Goal: Information Seeking & Learning: Learn about a topic

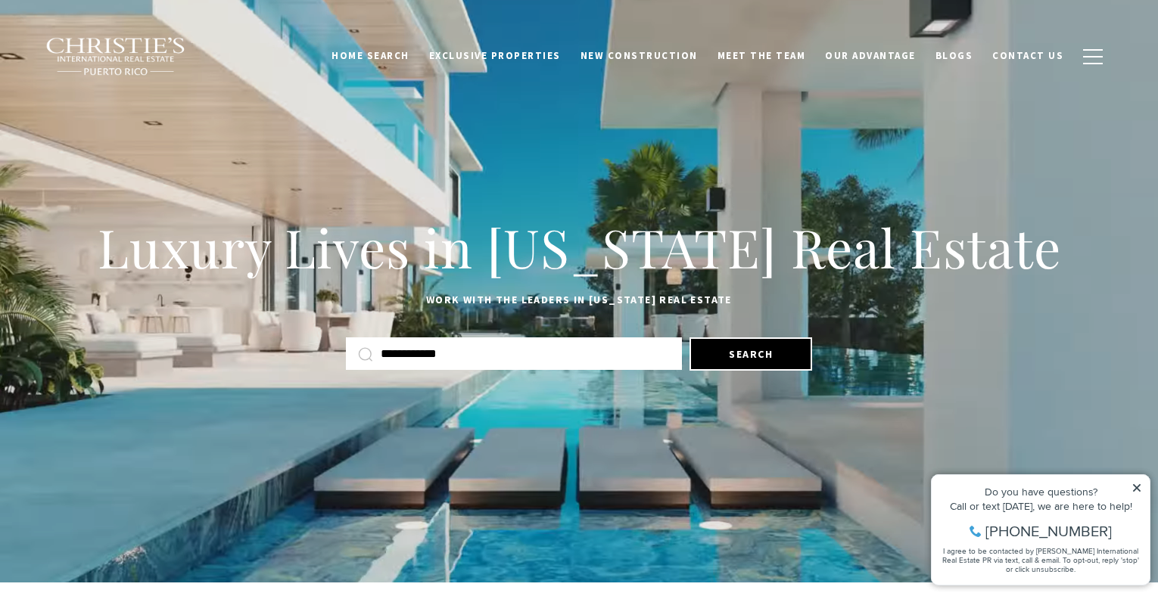
type input "**********"
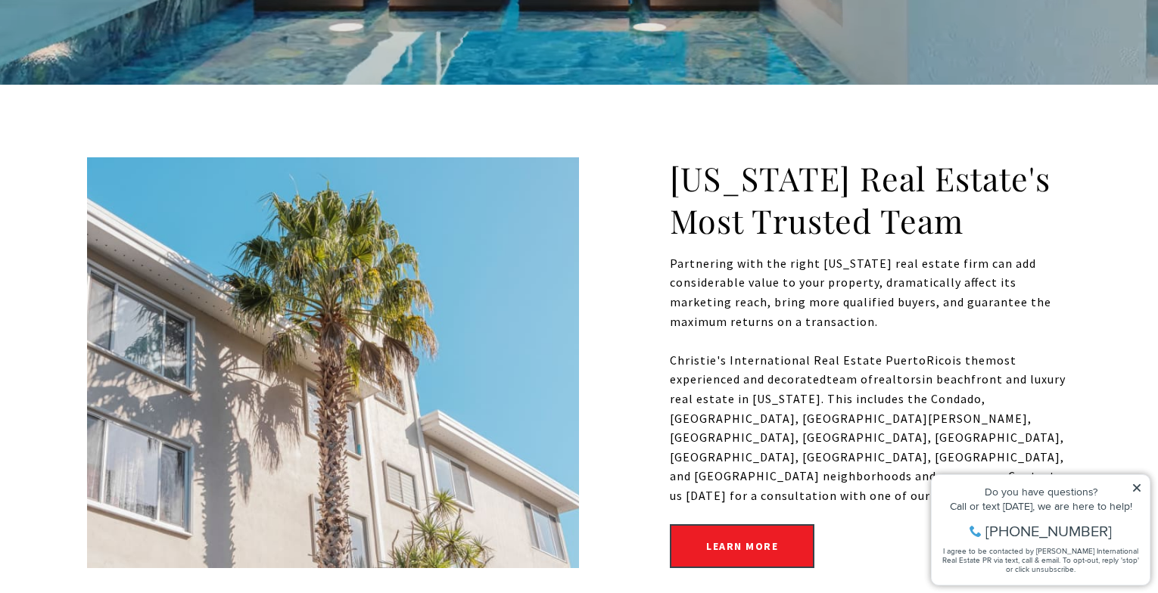
scroll to position [545, 0]
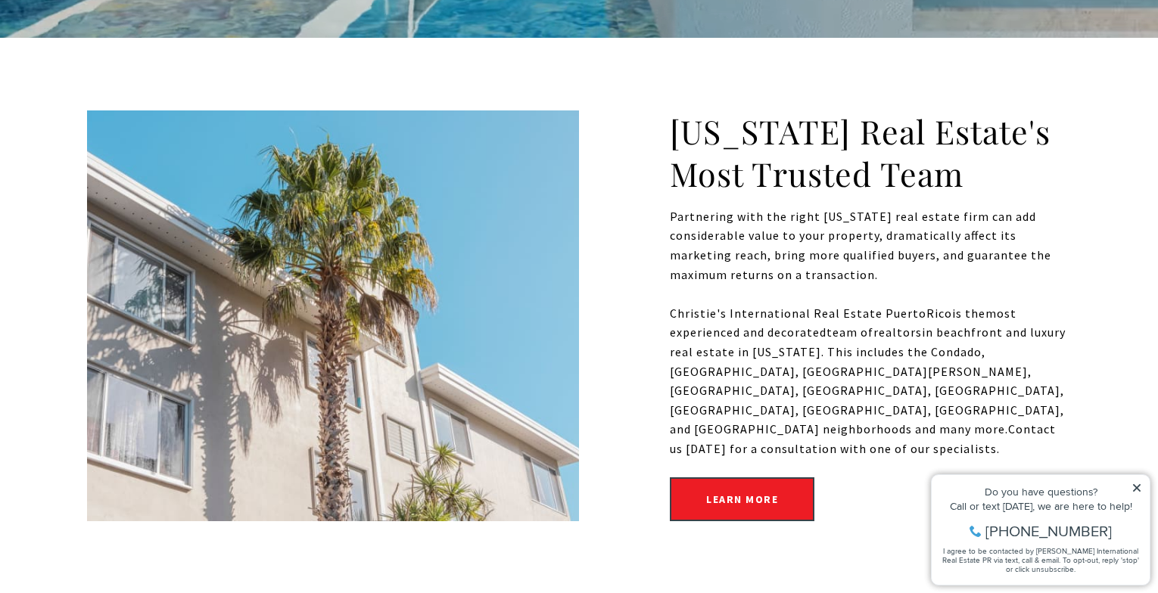
click at [611, 50] on div "[US_STATE] Real Estate's Most Trusted Team Partnering with the right [US_STATE]…" at bounding box center [579, 316] width 1158 height 556
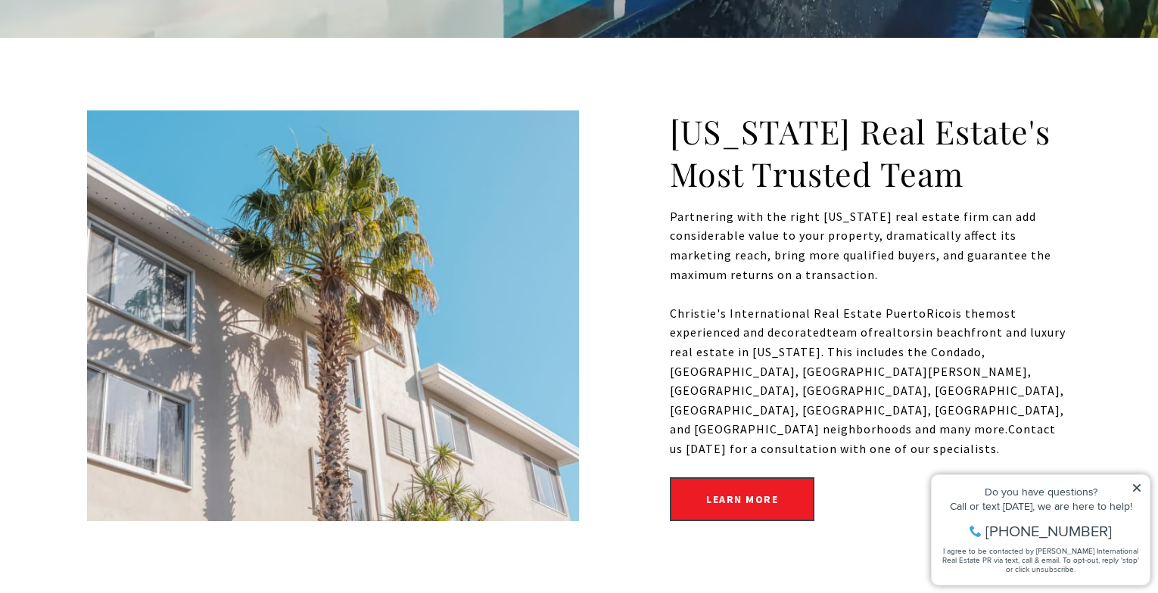
click at [611, 50] on div "[US_STATE] Real Estate's Most Trusted Team Partnering with the right [US_STATE]…" at bounding box center [579, 316] width 1158 height 556
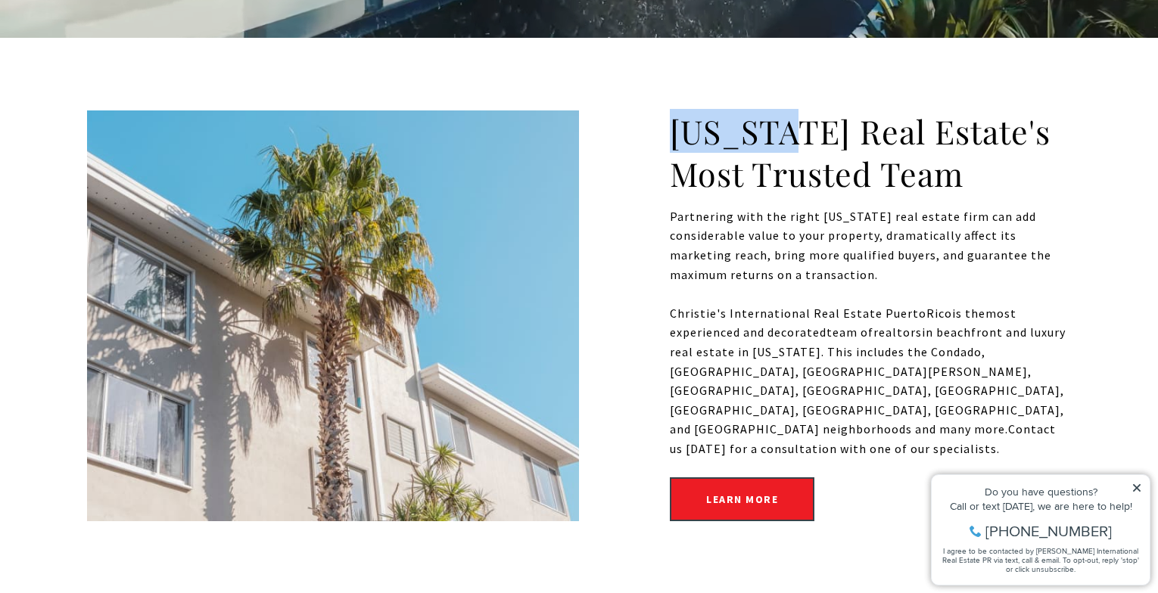
click at [611, 50] on div "[US_STATE] Real Estate's Most Trusted Team Partnering with the right [US_STATE]…" at bounding box center [579, 316] width 1158 height 556
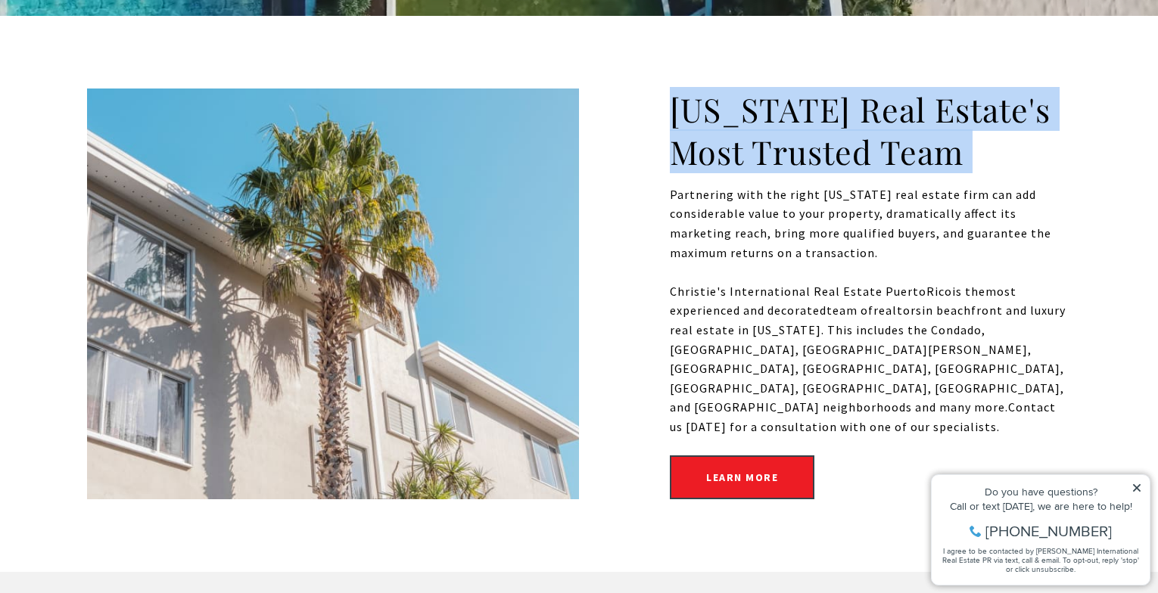
scroll to position [566, 0]
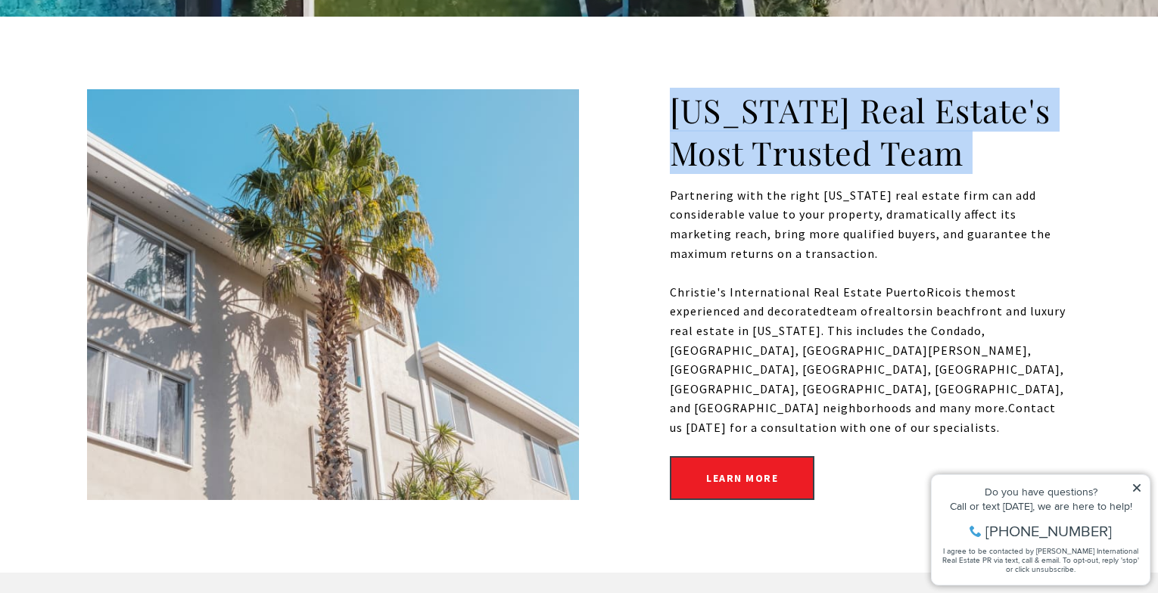
click at [610, 51] on div "[US_STATE] Real Estate's Most Trusted Team Partnering with the right [US_STATE]…" at bounding box center [579, 295] width 1158 height 556
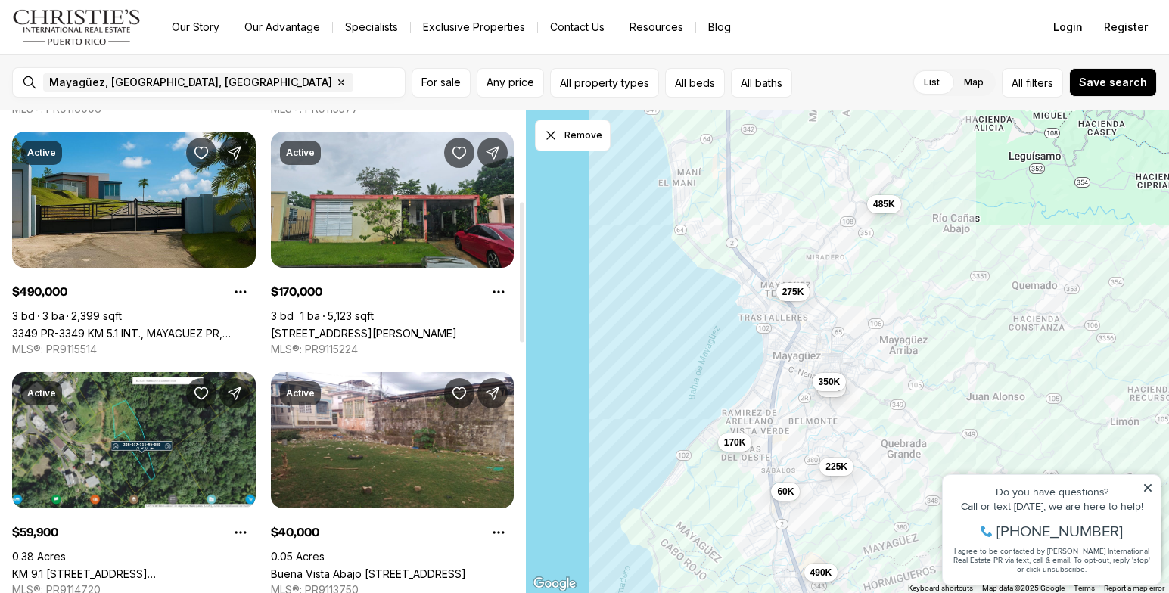
scroll to position [325, 0]
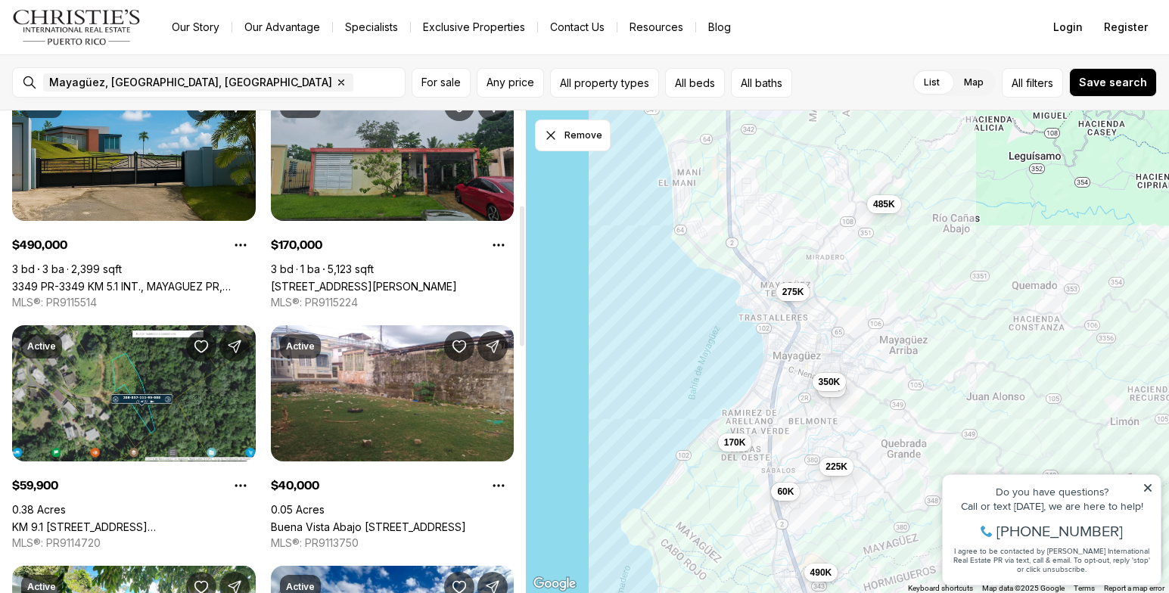
click at [390, 280] on link "17 CALLE DUARTE, MAYAGUEZ PR, 00680" at bounding box center [364, 286] width 186 height 13
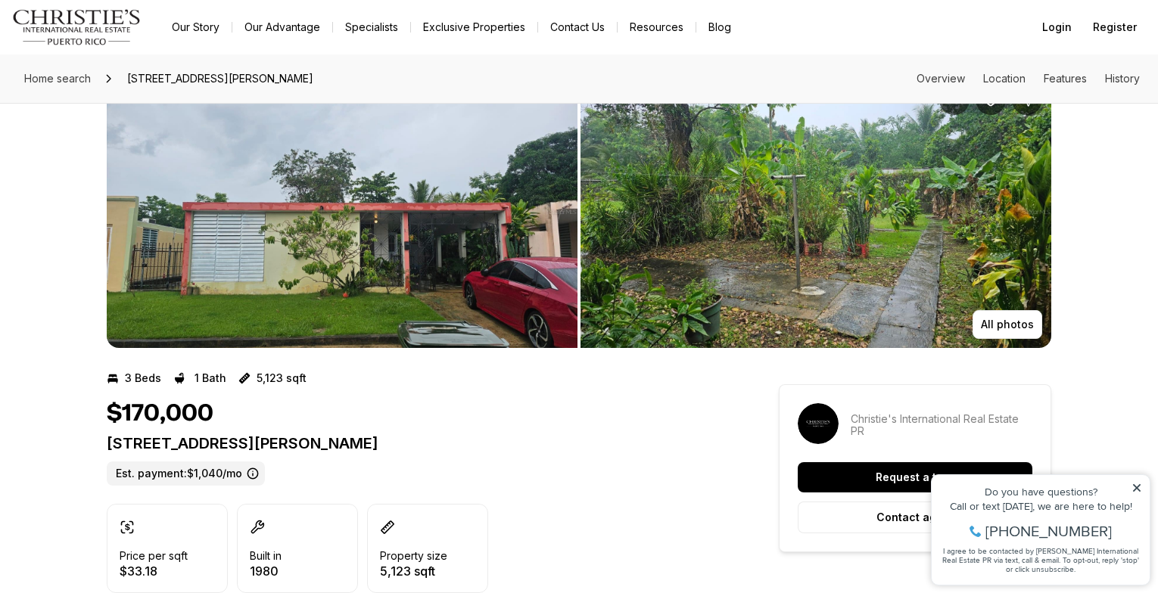
scroll to position [73, 0]
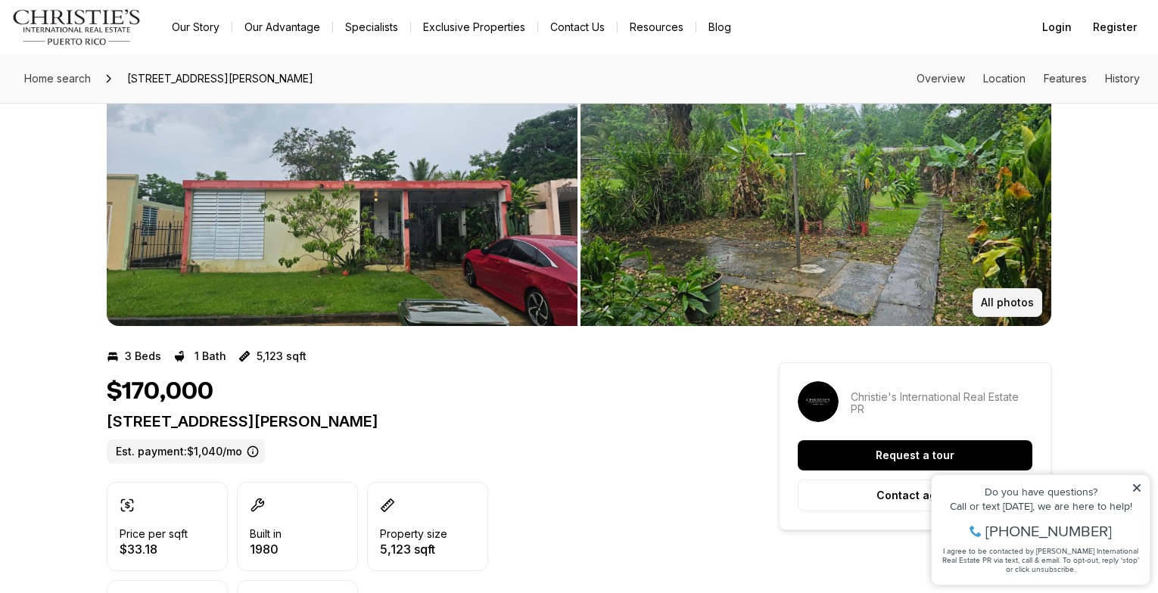
click at [1013, 300] on p "All photos" at bounding box center [1007, 303] width 53 height 12
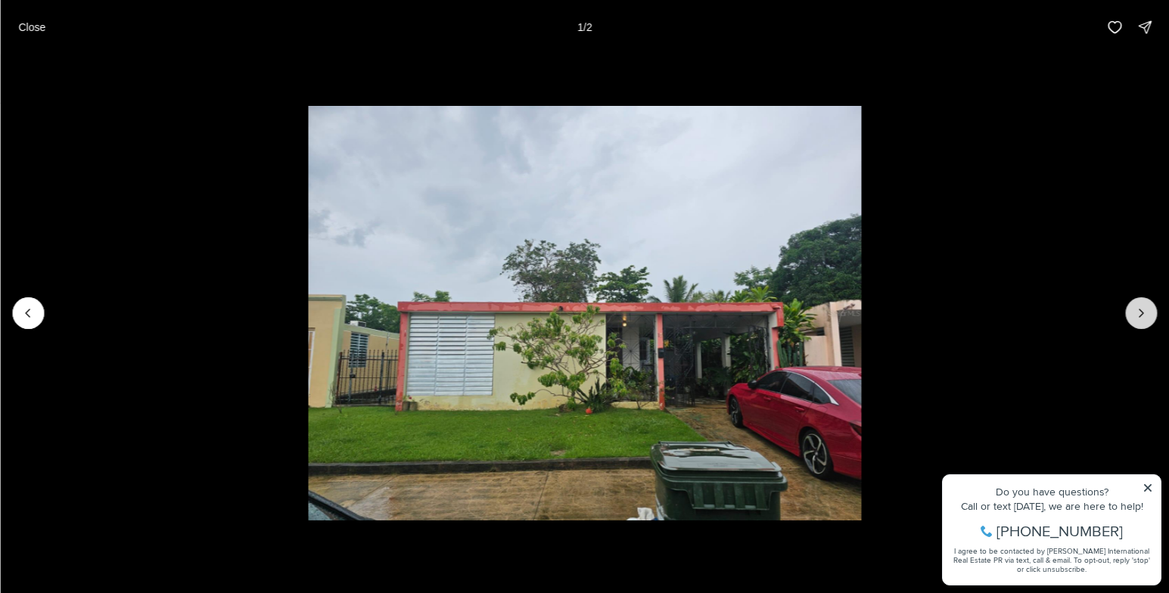
click at [1146, 305] on button "Next slide" at bounding box center [1141, 313] width 32 height 32
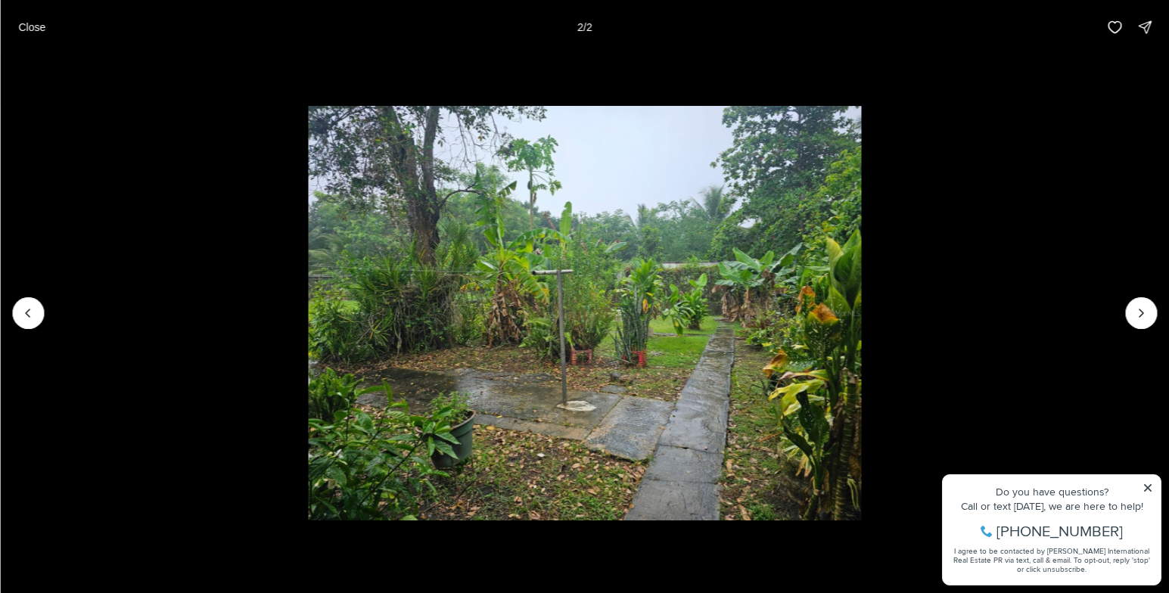
click at [1143, 313] on div at bounding box center [1141, 313] width 32 height 32
click at [1147, 315] on div at bounding box center [1141, 313] width 32 height 32
click at [39, 28] on p "Close" at bounding box center [31, 27] width 27 height 12
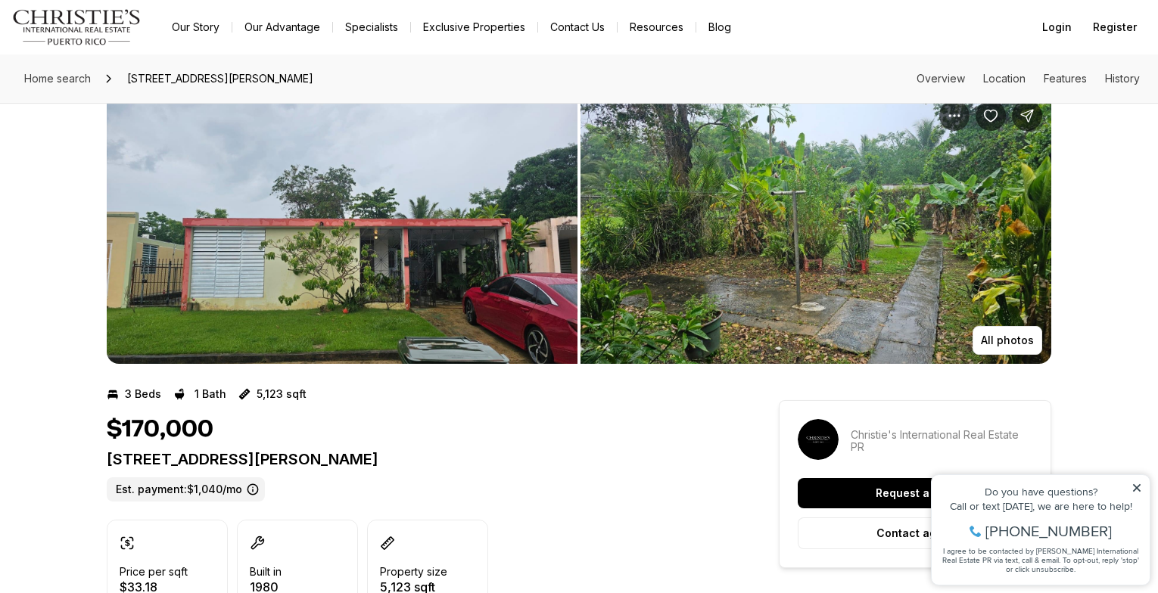
scroll to position [0, 0]
